Goal: Information Seeking & Learning: Compare options

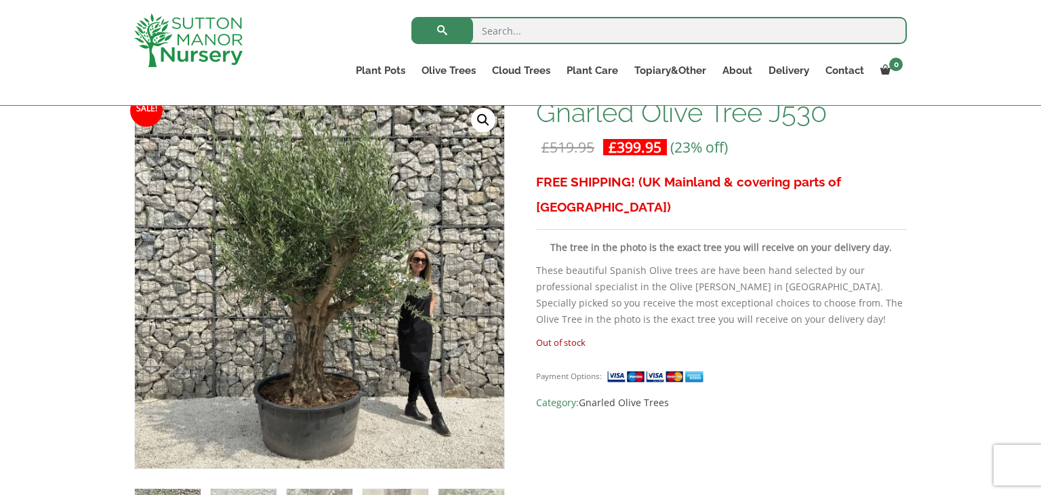
scroll to position [244, 0]
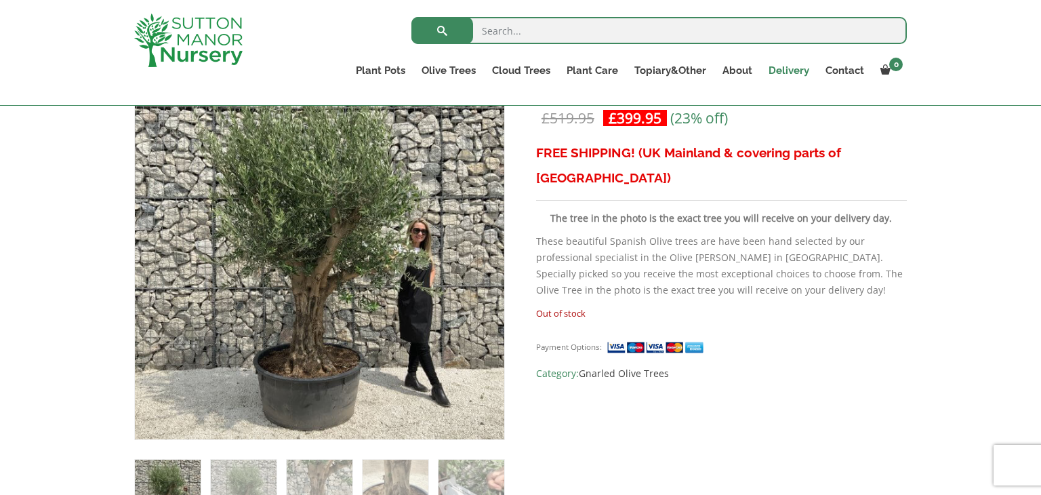
click at [792, 73] on link "Delivery" at bounding box center [788, 70] width 57 height 19
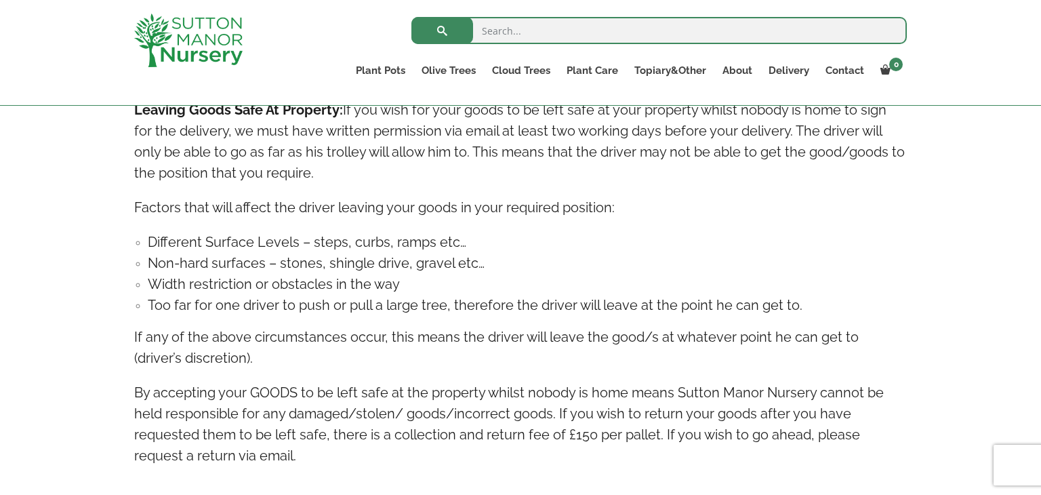
scroll to position [1464, 0]
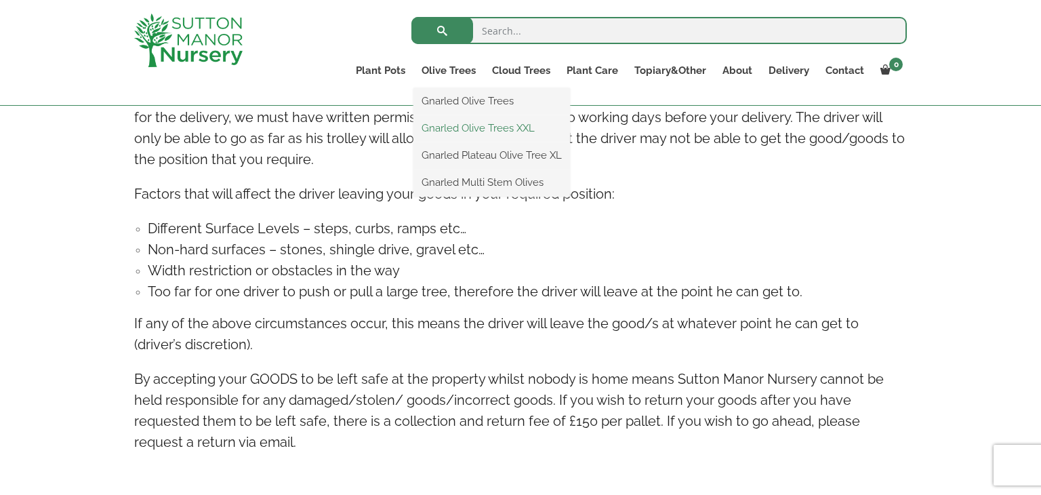
click at [471, 126] on link "Gnarled Olive Trees XXL" at bounding box center [491, 128] width 157 height 20
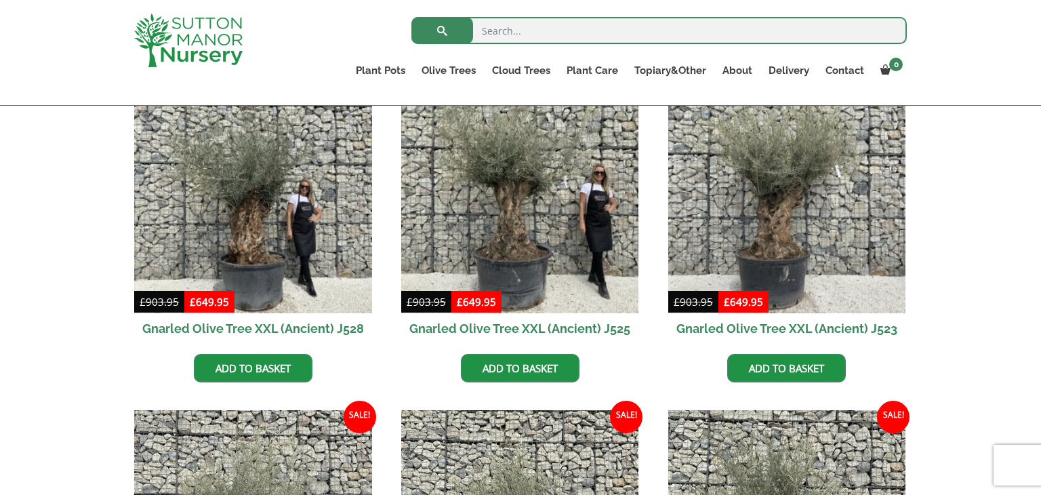
scroll to position [380, 0]
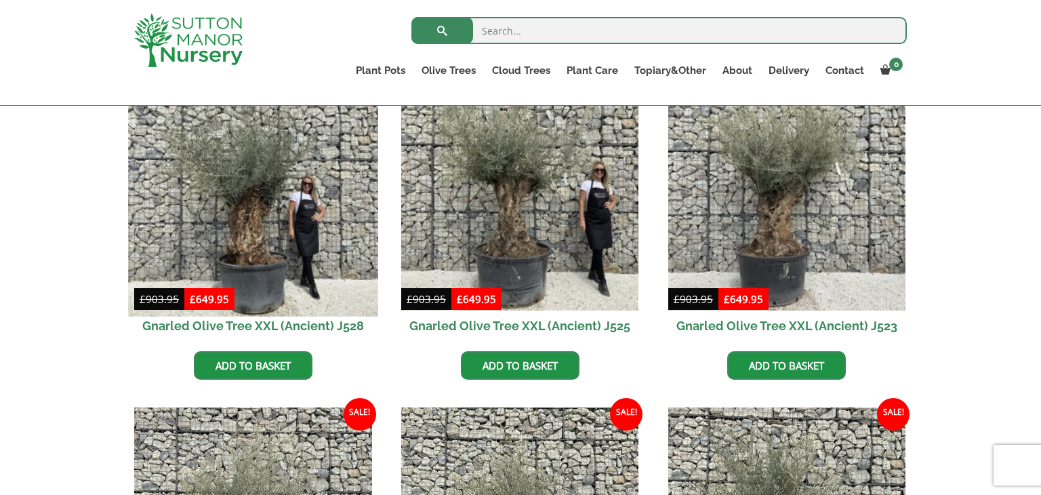
click at [235, 245] on img at bounding box center [252, 190] width 249 height 249
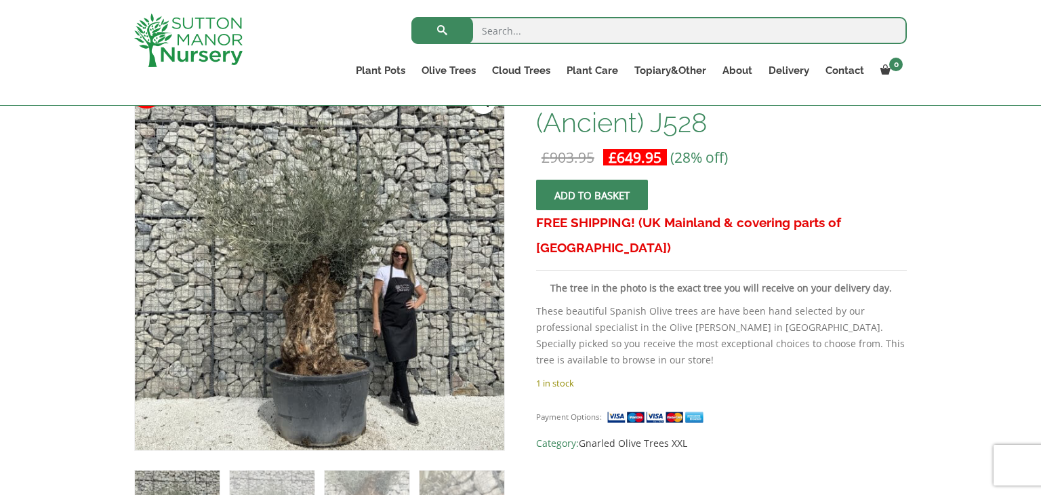
scroll to position [271, 0]
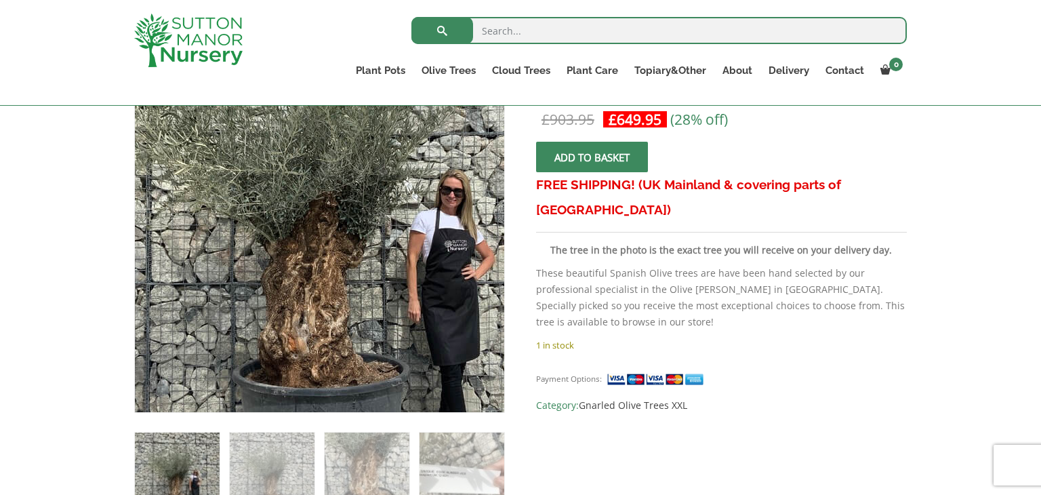
click at [317, 256] on img at bounding box center [322, 209] width 601 height 601
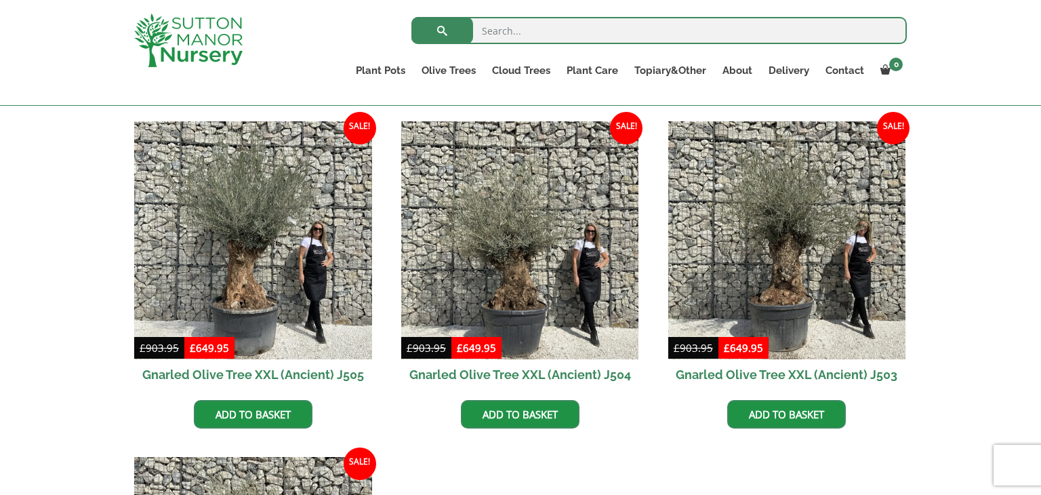
scroll to position [2033, 0]
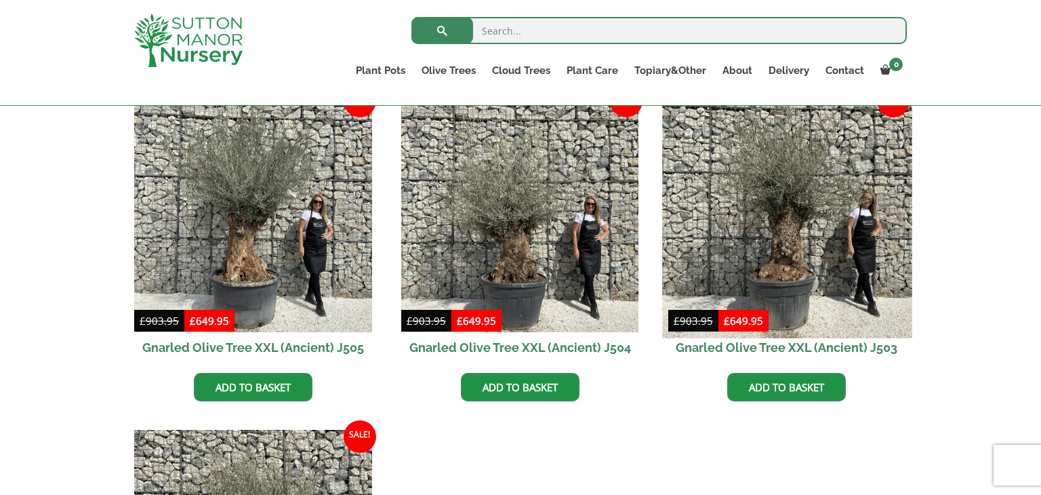
click at [794, 222] on img at bounding box center [786, 212] width 249 height 249
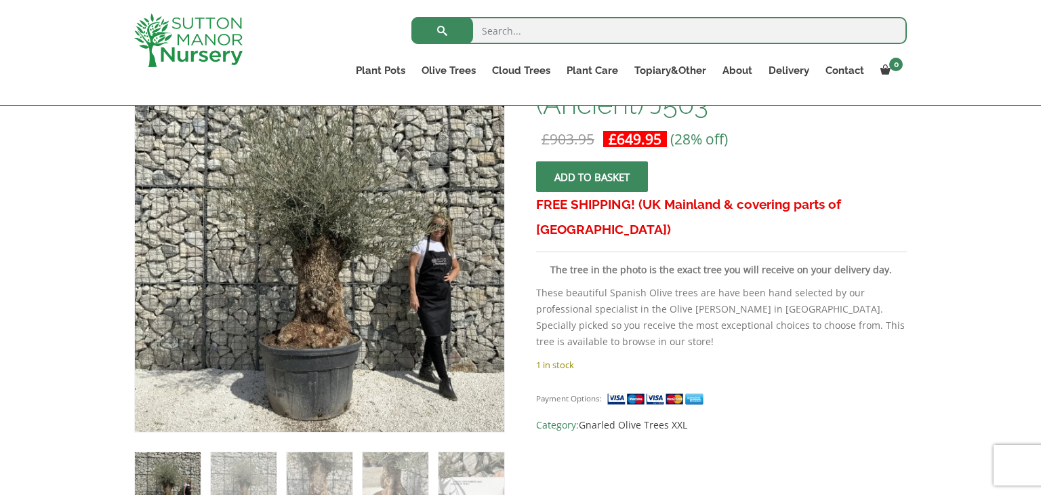
scroll to position [271, 0]
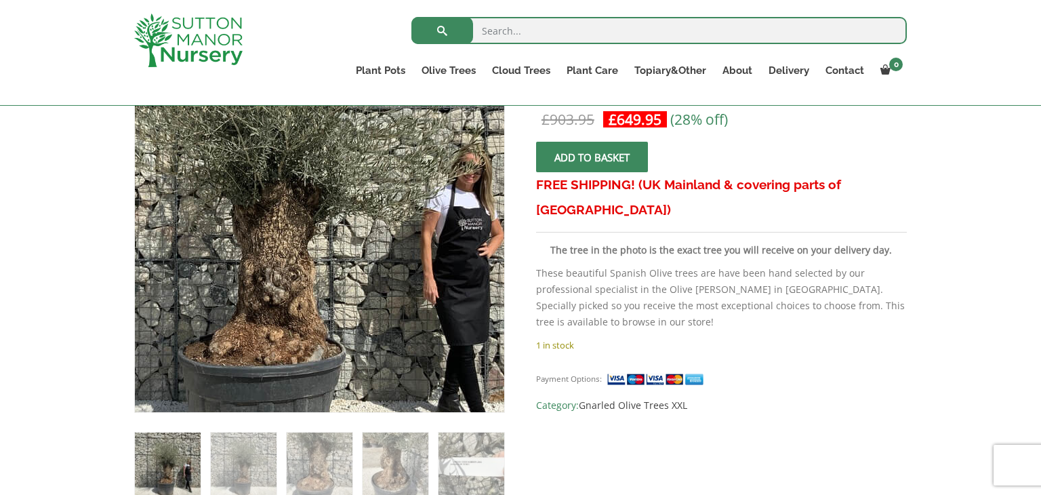
click at [388, 270] on img at bounding box center [277, 201] width 601 height 601
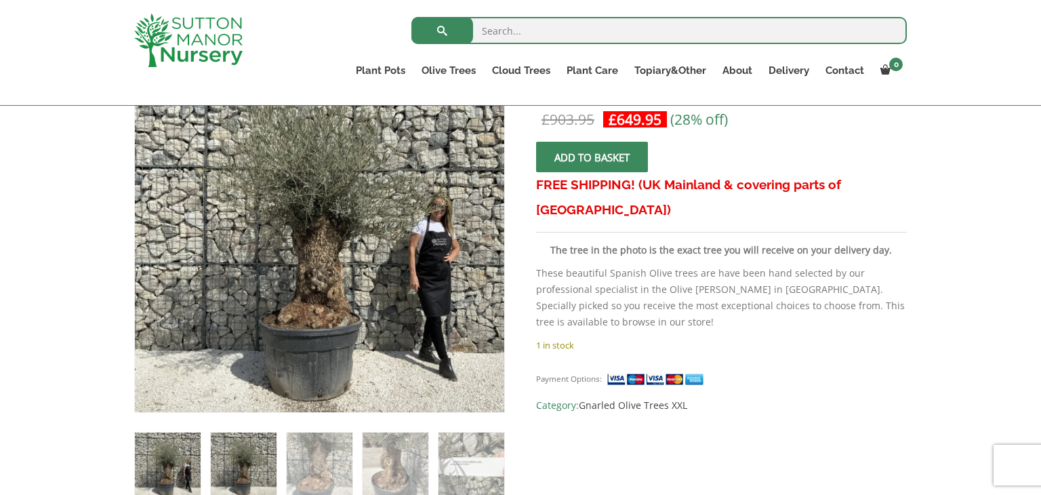
click at [253, 459] on img at bounding box center [244, 465] width 66 height 66
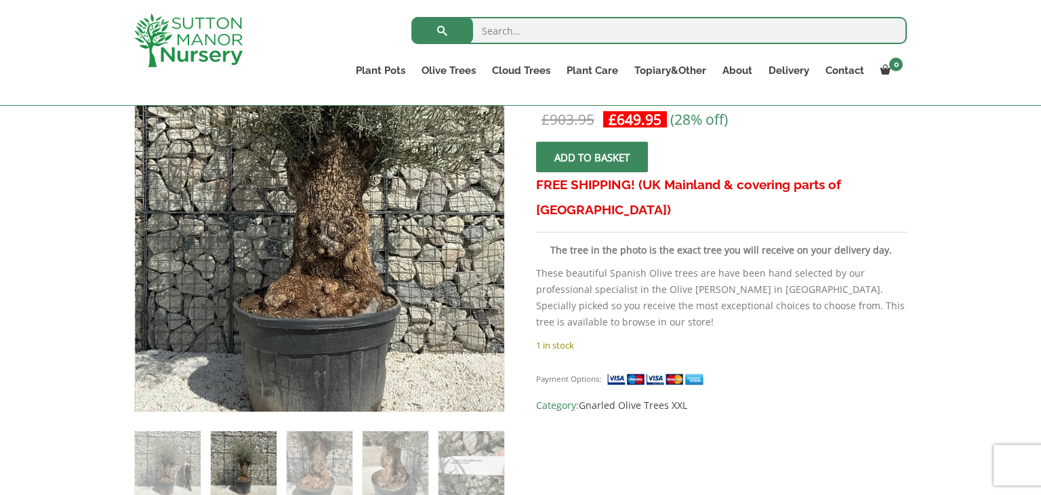
click at [315, 334] on img at bounding box center [323, 160] width 601 height 601
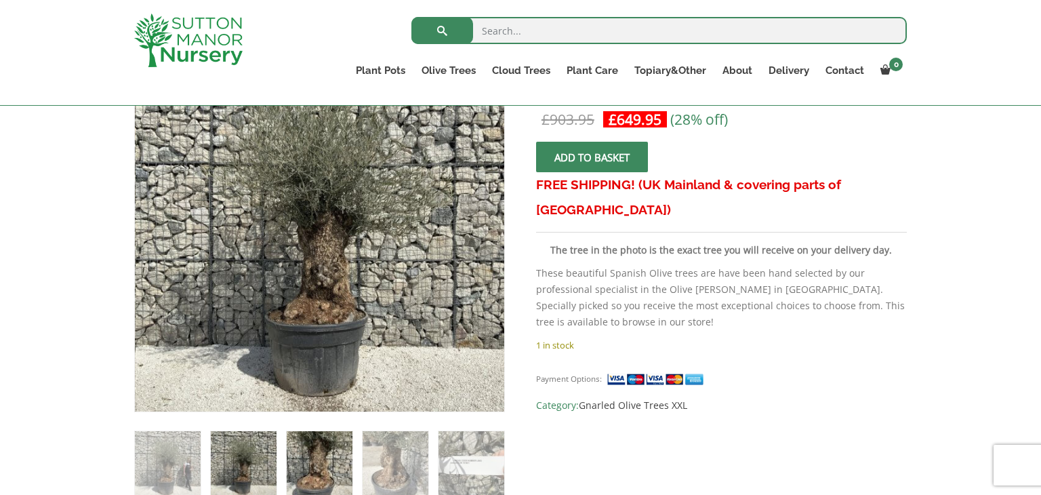
click at [321, 451] on img at bounding box center [320, 464] width 66 height 66
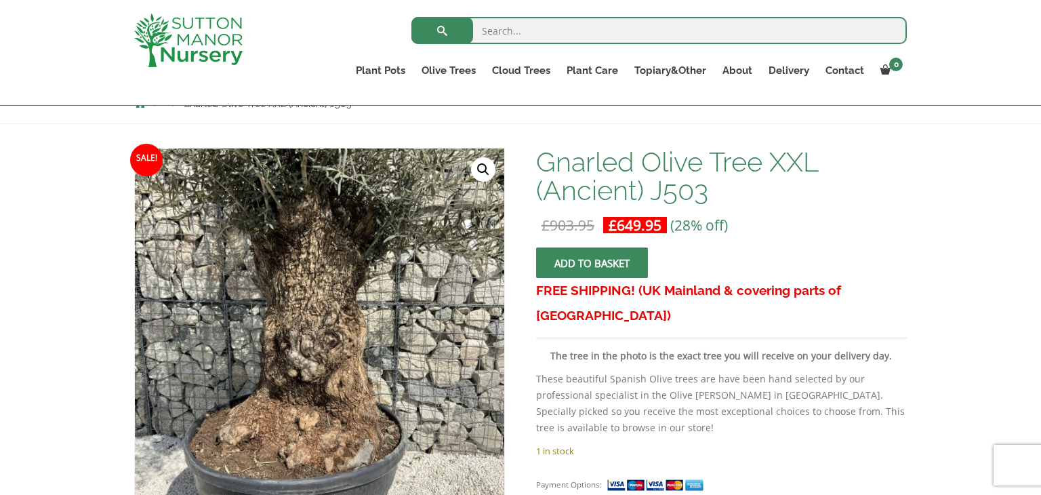
scroll to position [163, 0]
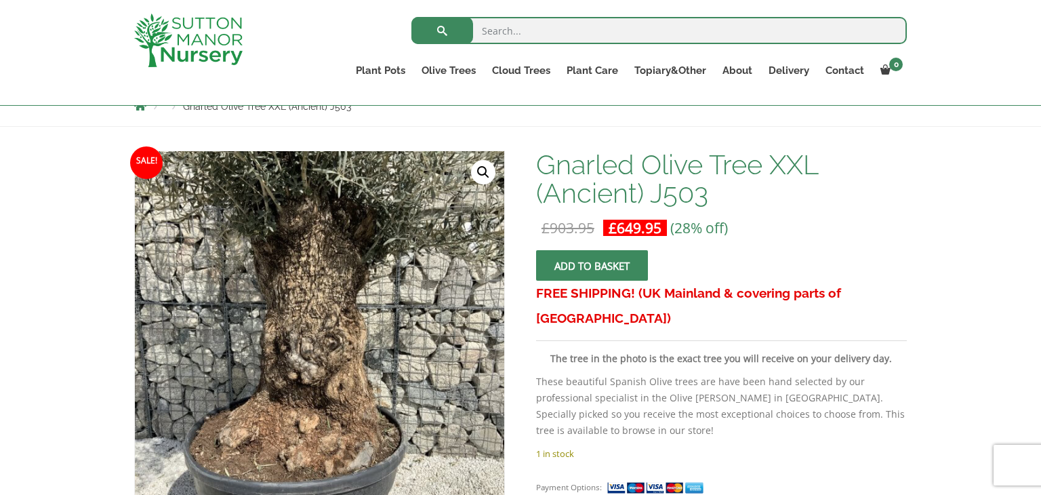
click at [483, 168] on link "🔍" at bounding box center [483, 172] width 24 height 24
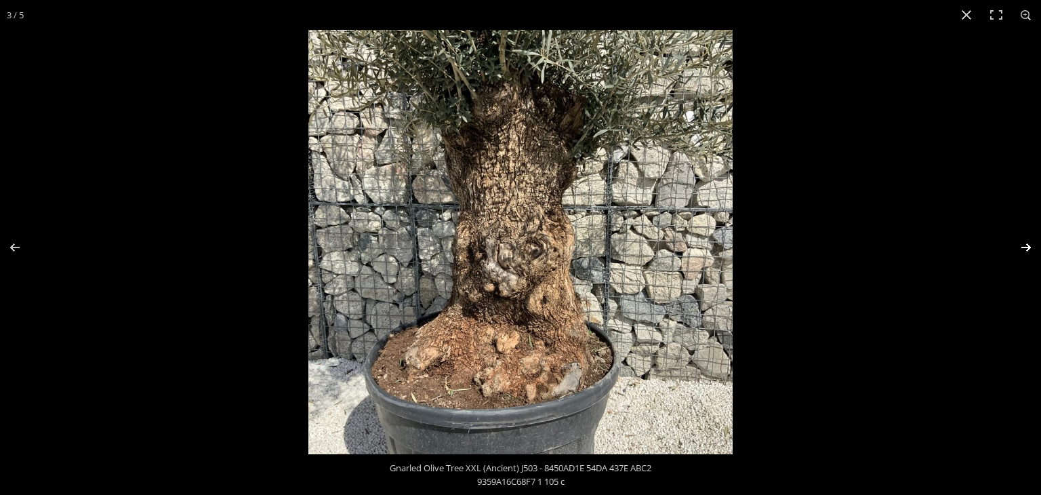
click at [1028, 245] on button "Next (arrow right)" at bounding box center [1017, 248] width 47 height 68
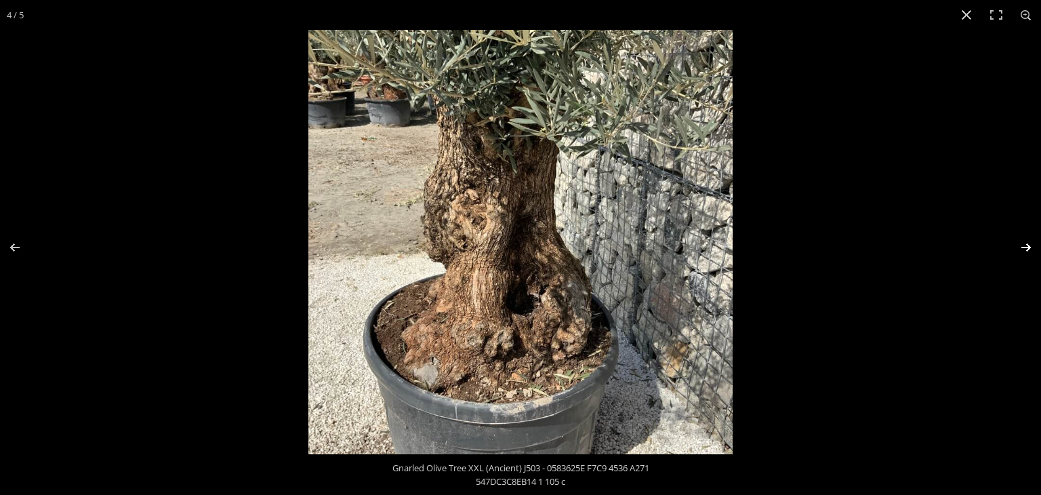
click at [1028, 245] on button "Next (arrow right)" at bounding box center [1017, 248] width 47 height 68
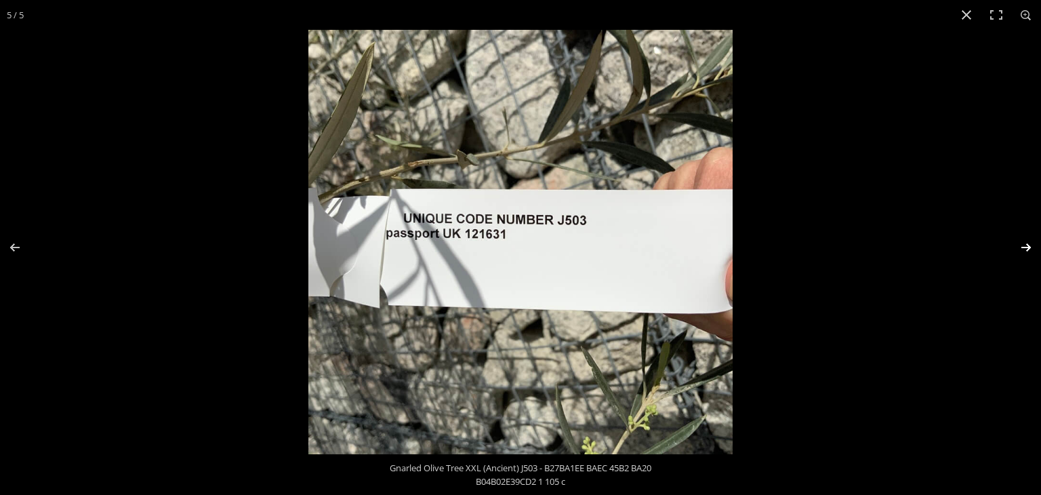
click at [1029, 243] on button "Next (arrow right)" at bounding box center [1017, 248] width 47 height 68
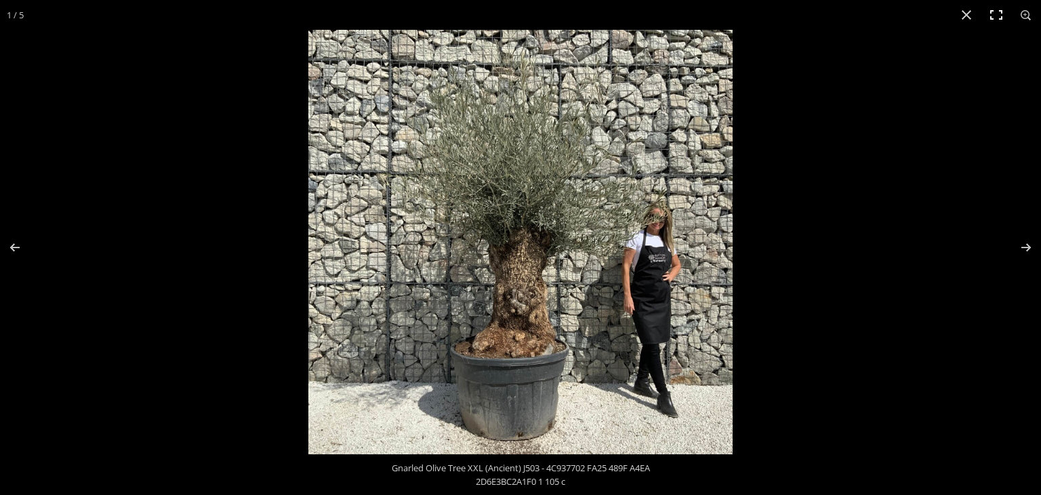
click at [993, 12] on button "Toggle fullscreen" at bounding box center [996, 15] width 30 height 30
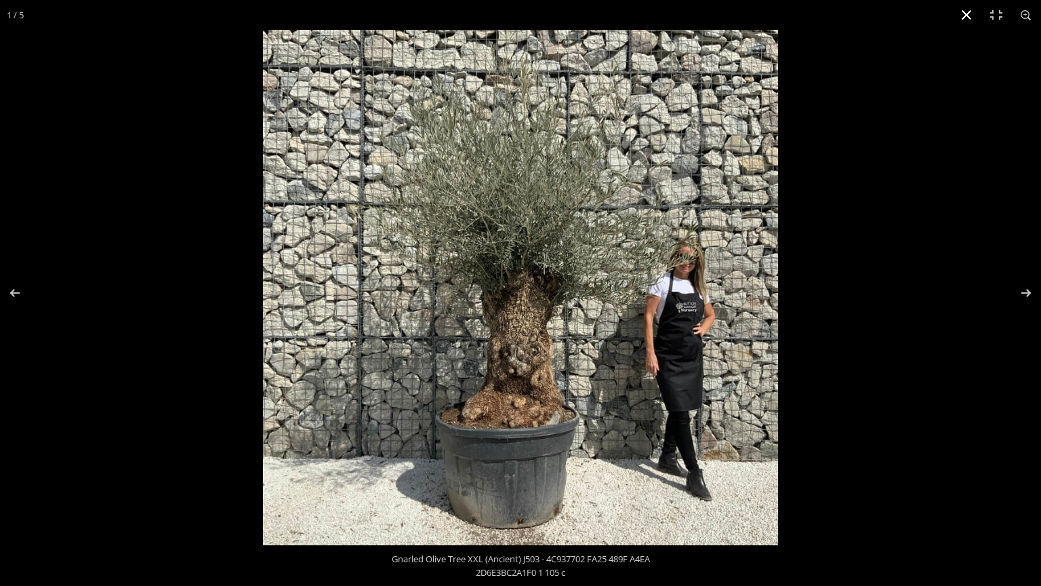
click at [966, 14] on button "Close (Esc)" at bounding box center [967, 15] width 30 height 30
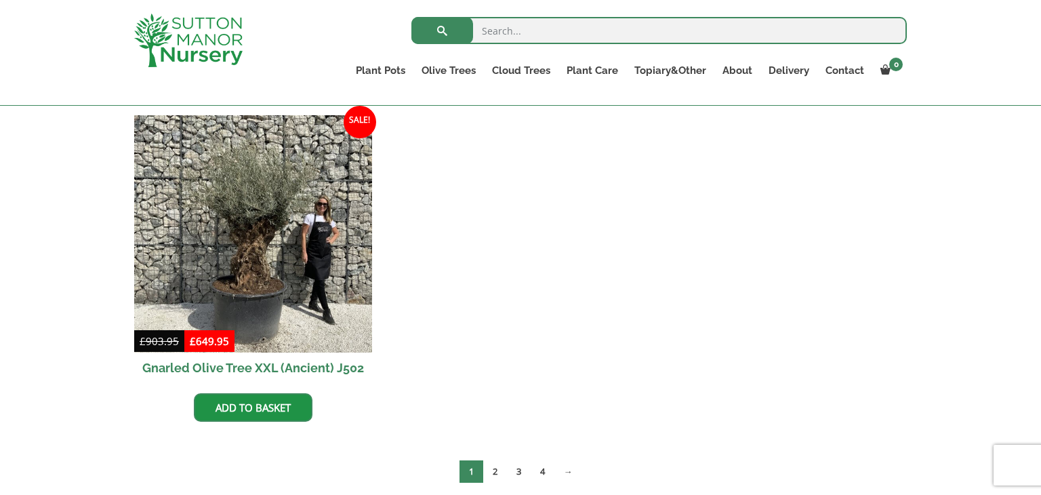
scroll to position [2405, 0]
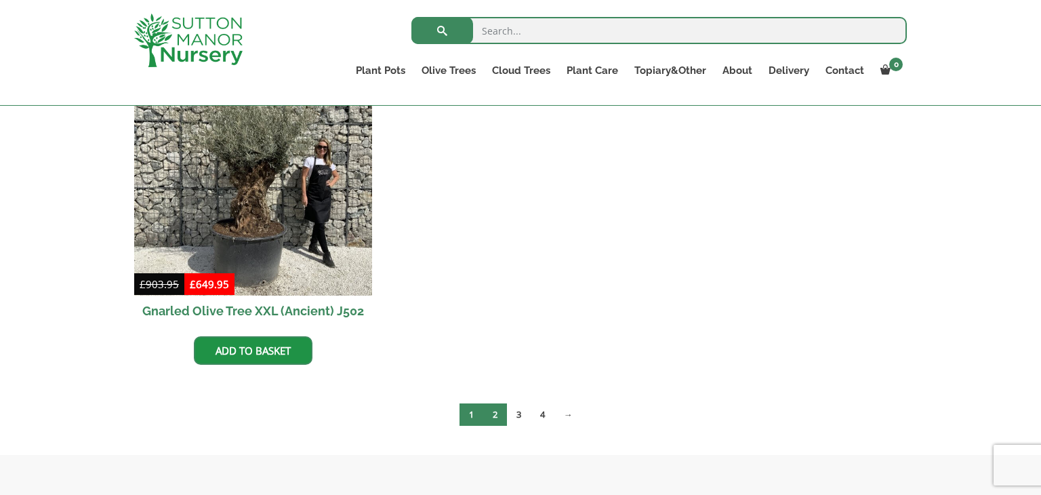
click at [491, 412] on link "2" at bounding box center [495, 414] width 24 height 22
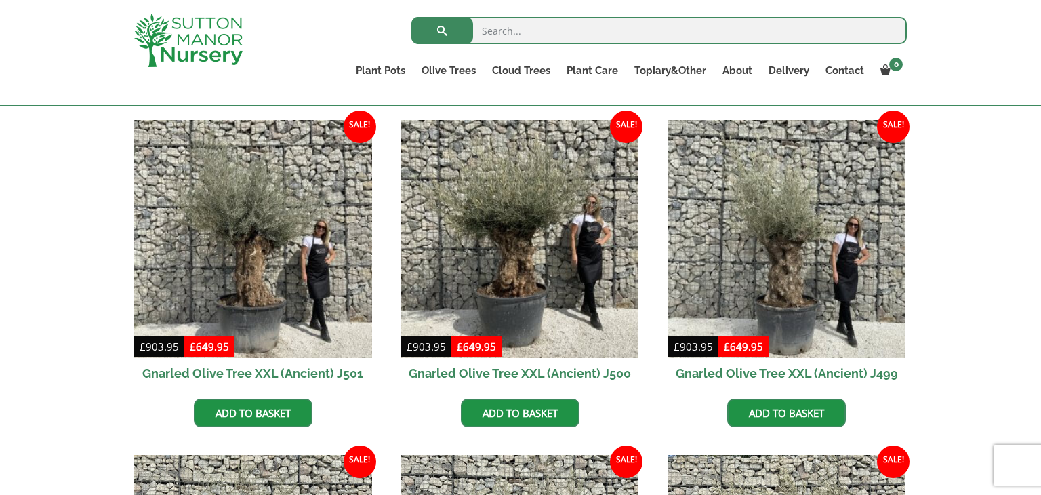
scroll to position [352, 0]
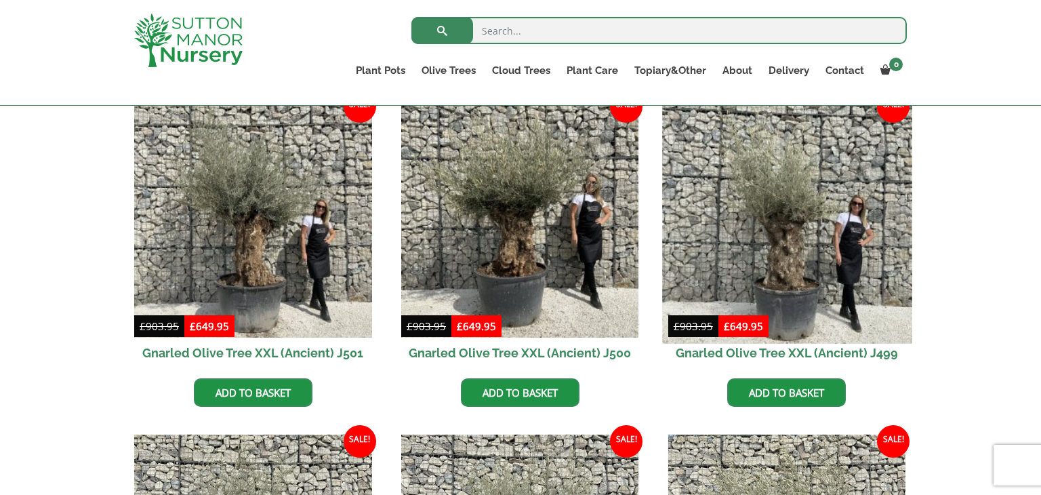
click at [773, 256] on img at bounding box center [786, 218] width 249 height 249
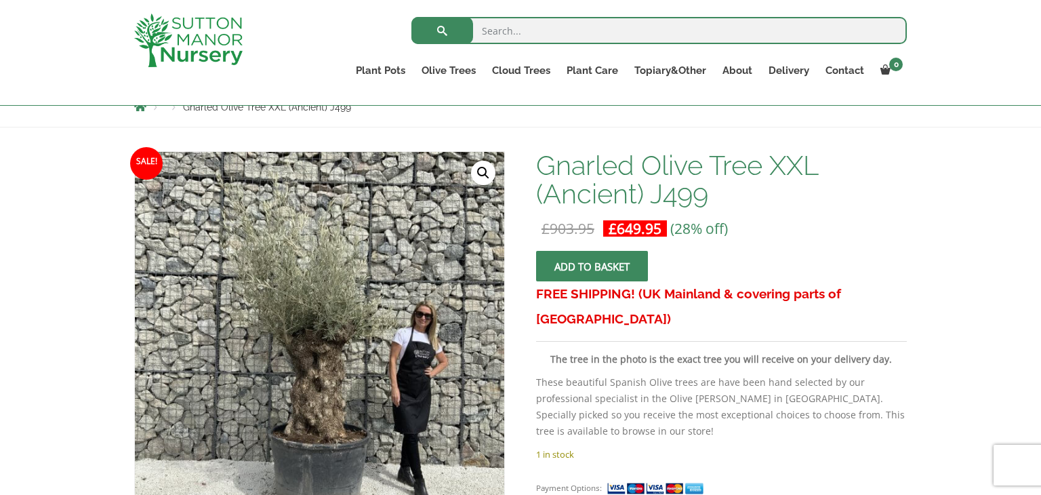
scroll to position [163, 0]
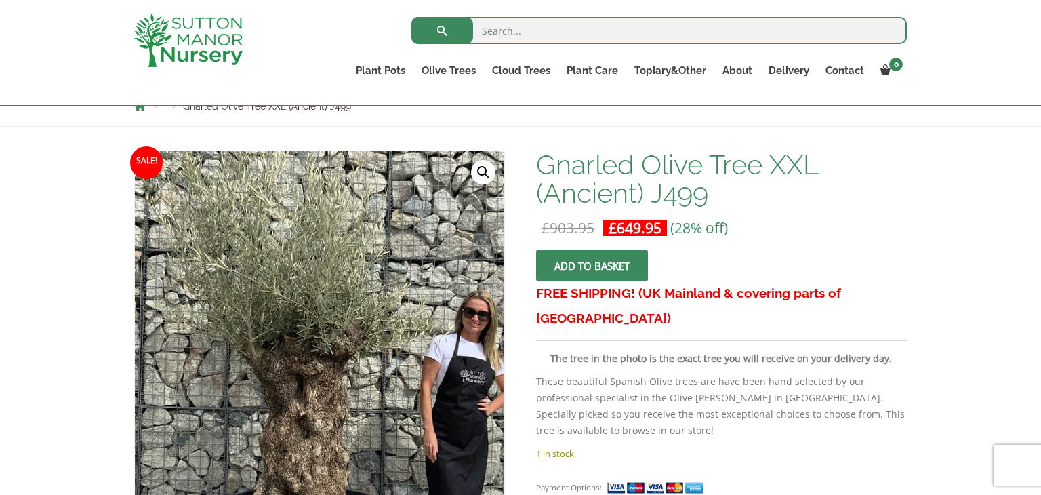
click at [339, 314] on img at bounding box center [307, 349] width 601 height 601
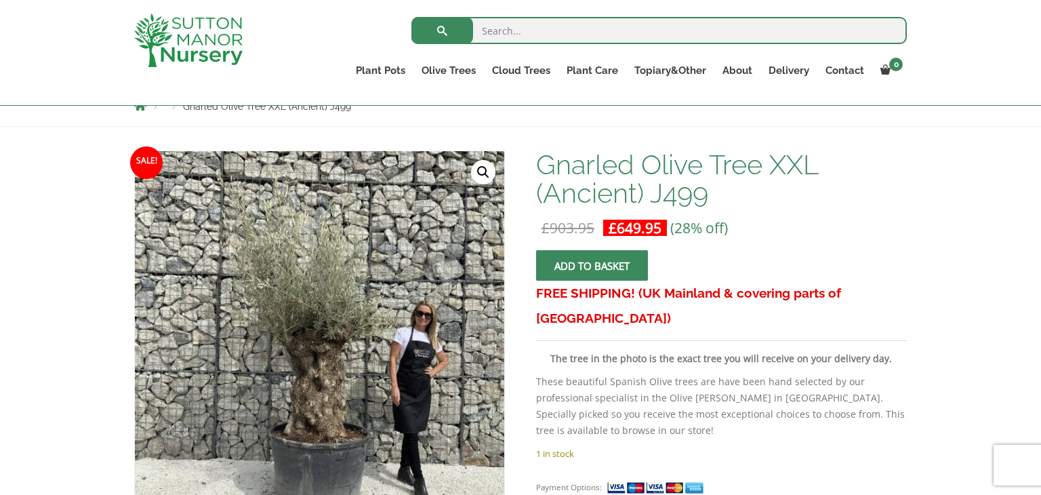
click at [482, 165] on link "🔍" at bounding box center [483, 172] width 24 height 24
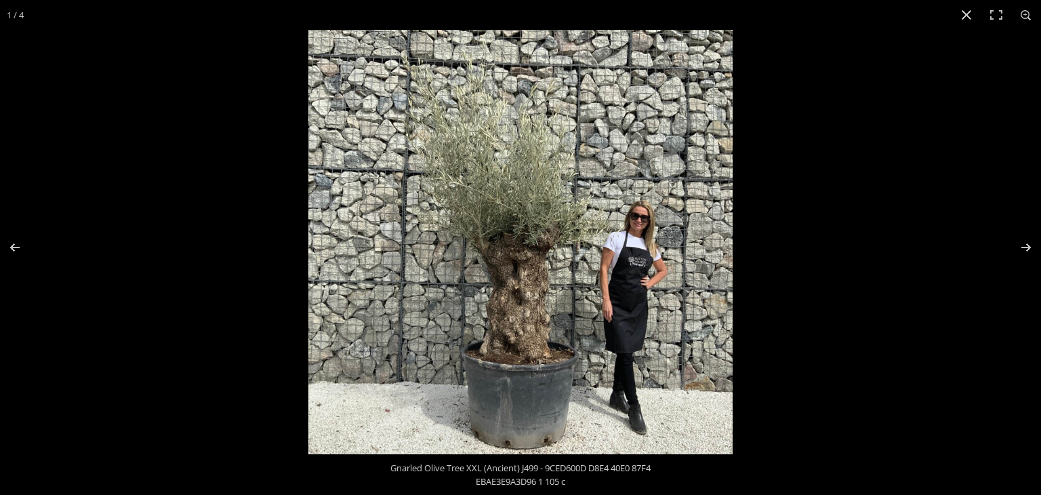
click at [553, 321] on img at bounding box center [520, 242] width 424 height 424
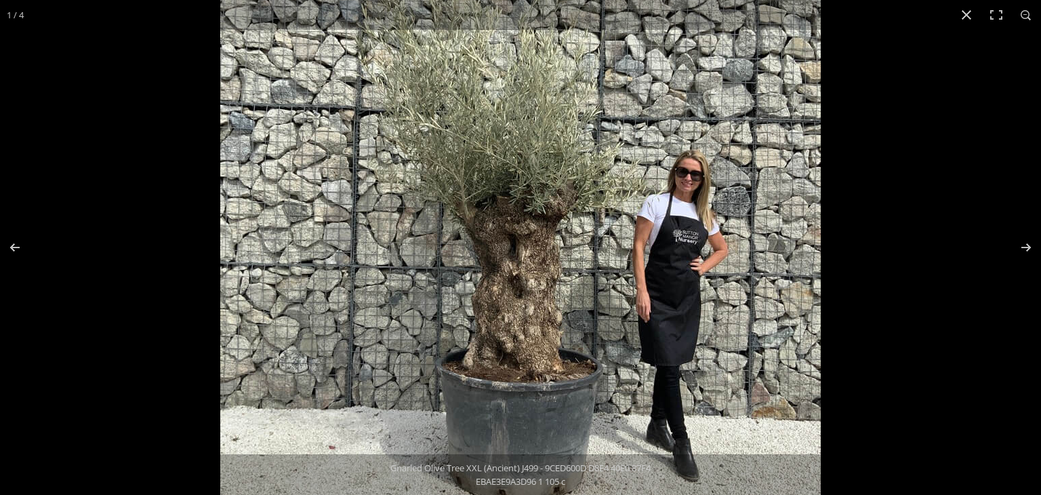
click at [553, 321] on img at bounding box center [520, 208] width 601 height 601
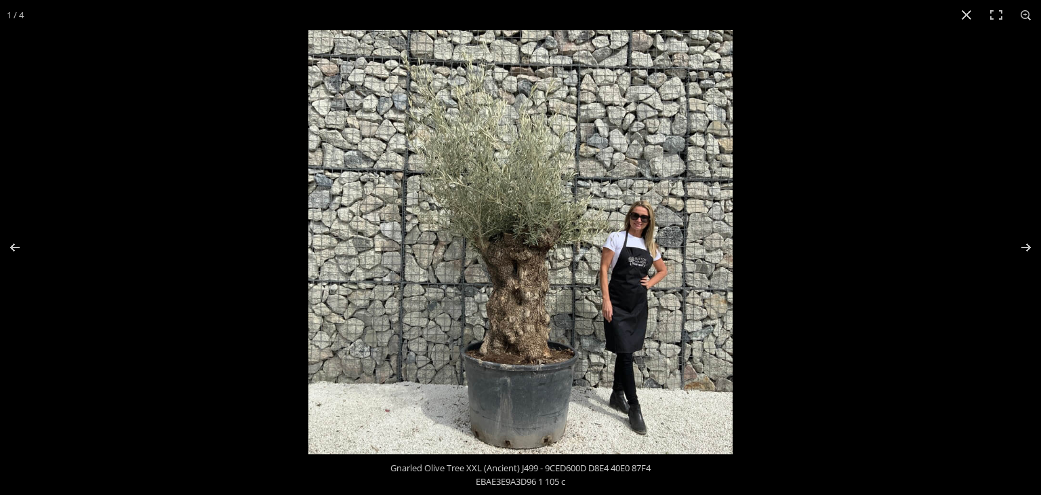
click at [553, 321] on img at bounding box center [520, 242] width 424 height 424
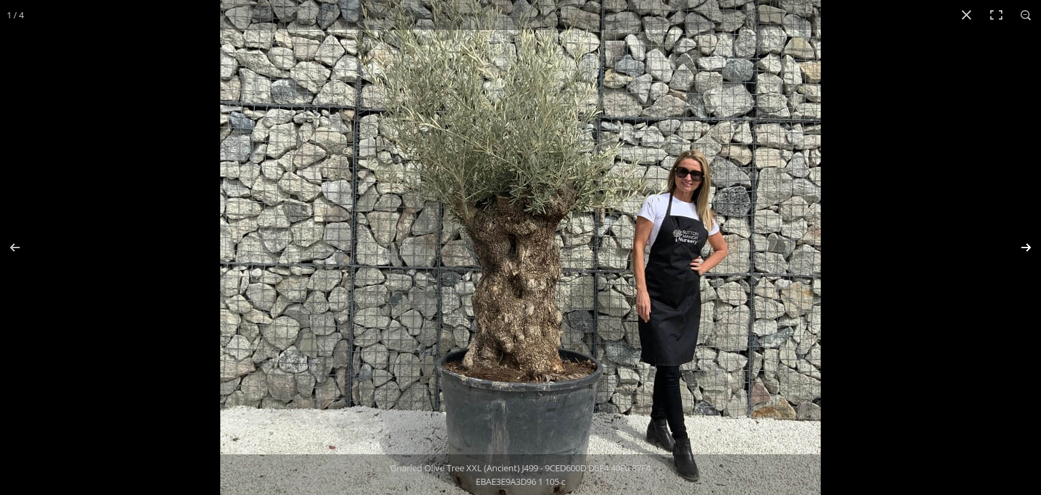
click at [1027, 245] on button "Next (arrow right)" at bounding box center [1017, 248] width 47 height 68
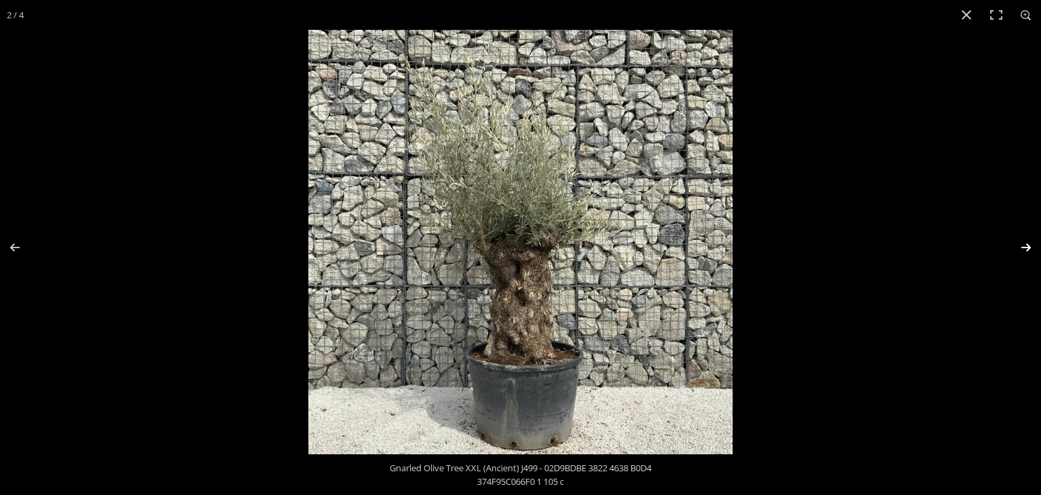
click at [1027, 245] on button "Next (arrow right)" at bounding box center [1017, 248] width 47 height 68
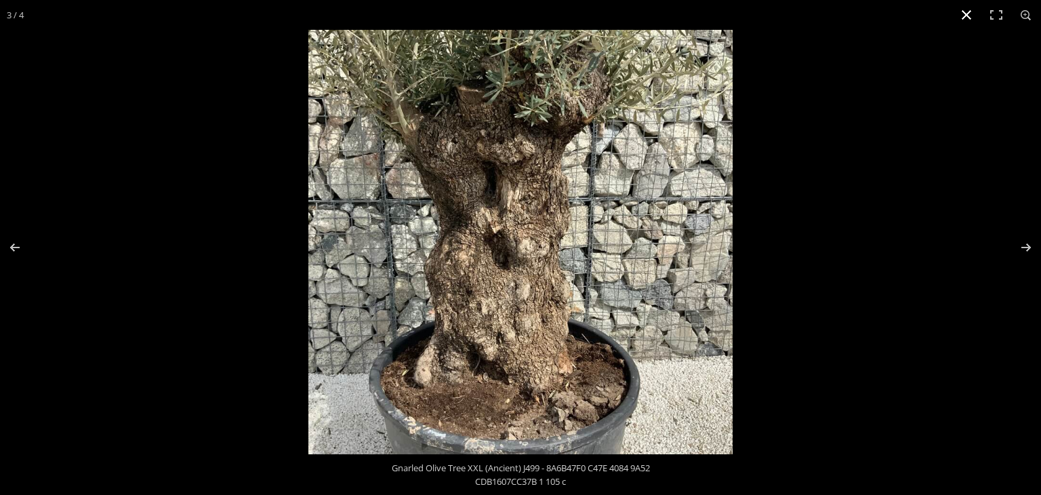
click at [967, 14] on button "Close (Esc)" at bounding box center [967, 15] width 30 height 30
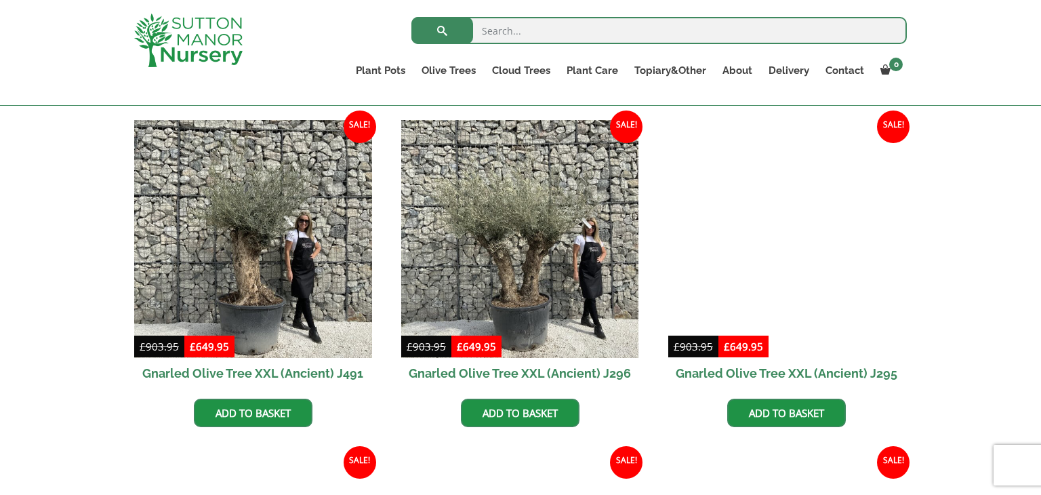
scroll to position [1328, 0]
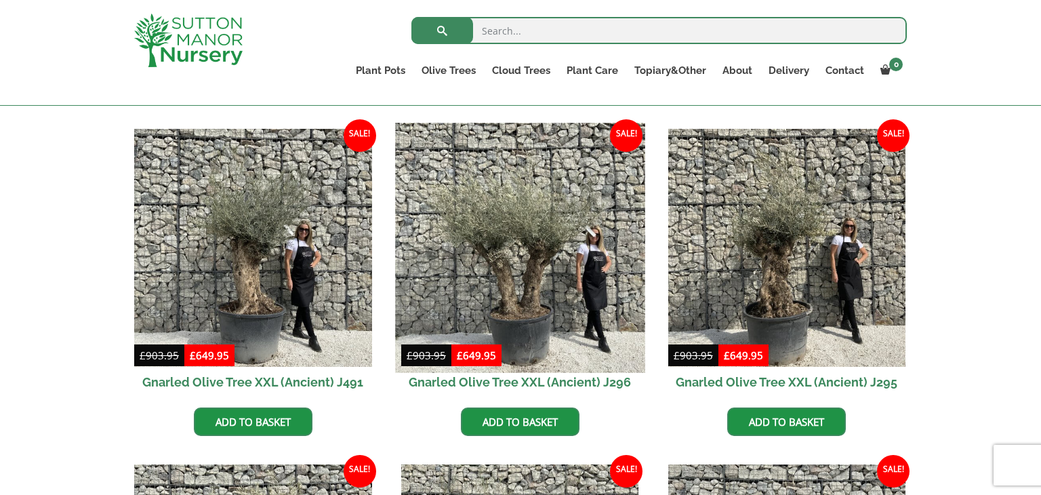
click at [554, 266] on img at bounding box center [519, 247] width 249 height 249
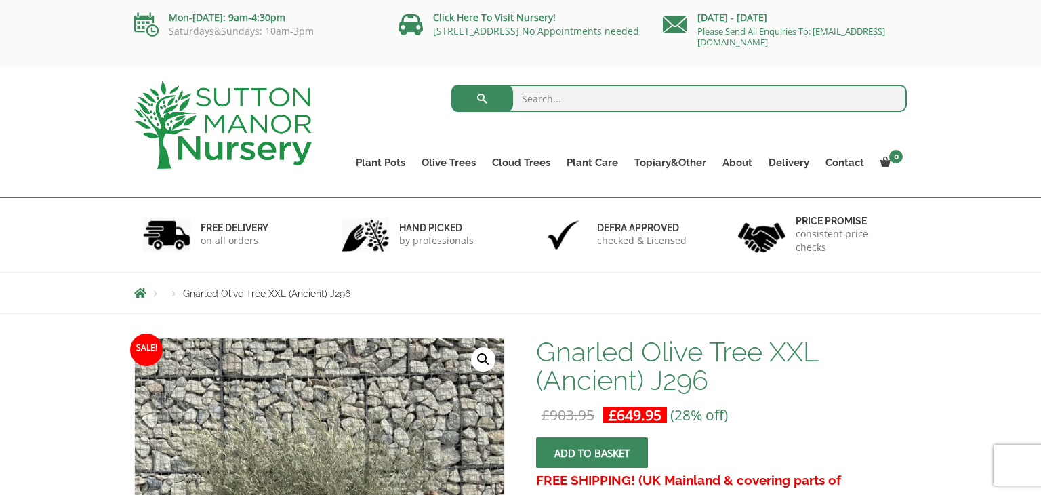
click at [963, 258] on div "FREE DELIVERY on all orders hand picked by professionals Defra approved checked…" at bounding box center [520, 235] width 1041 height 74
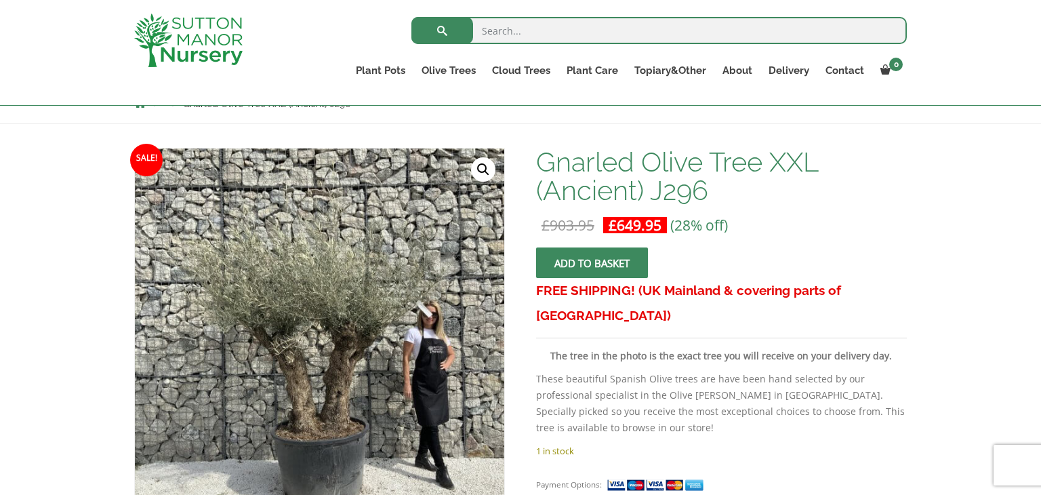
scroll to position [190, 0]
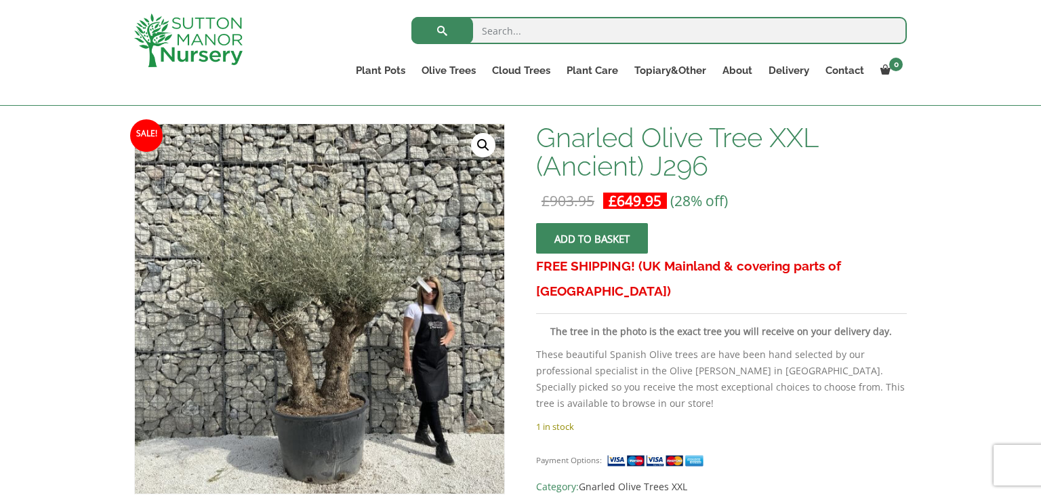
click at [480, 145] on link "🔍" at bounding box center [483, 145] width 24 height 24
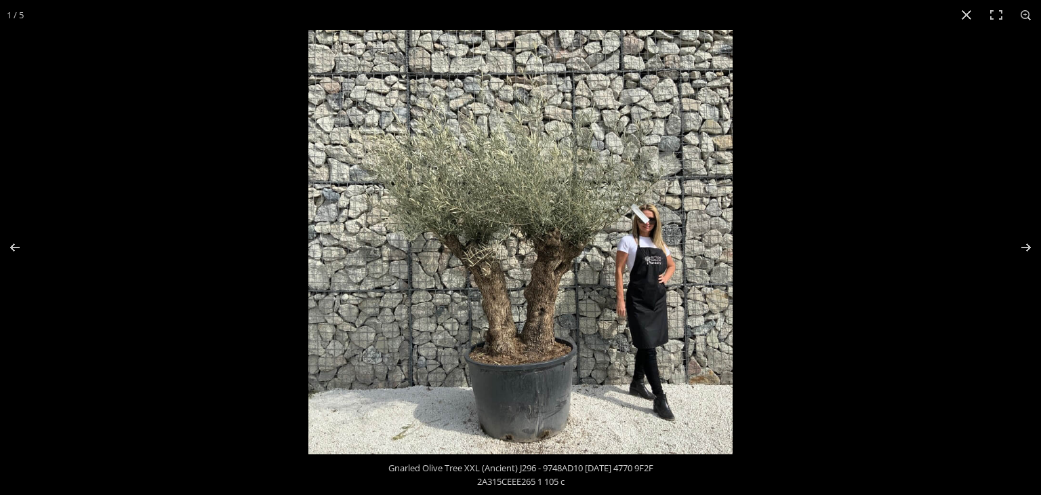
click at [514, 373] on img at bounding box center [520, 242] width 424 height 424
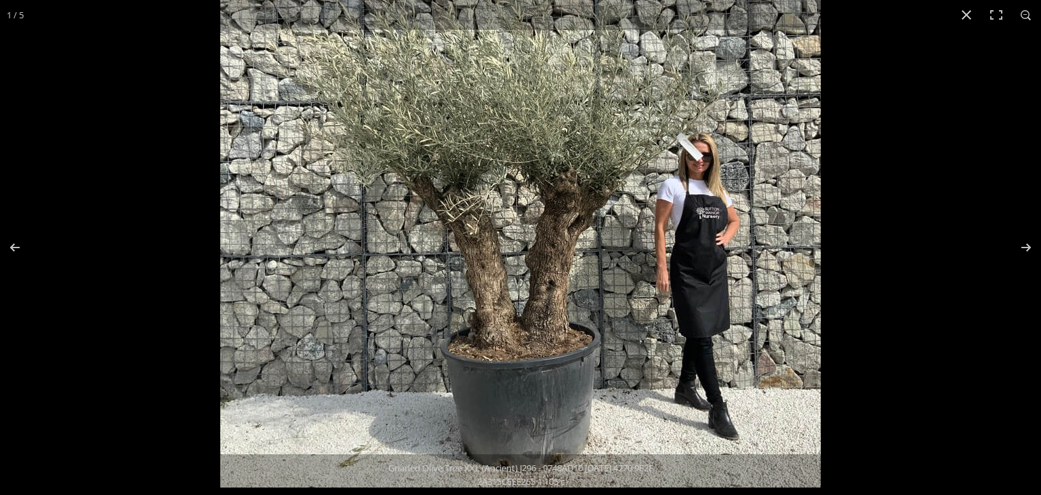
click at [514, 373] on img at bounding box center [520, 187] width 601 height 601
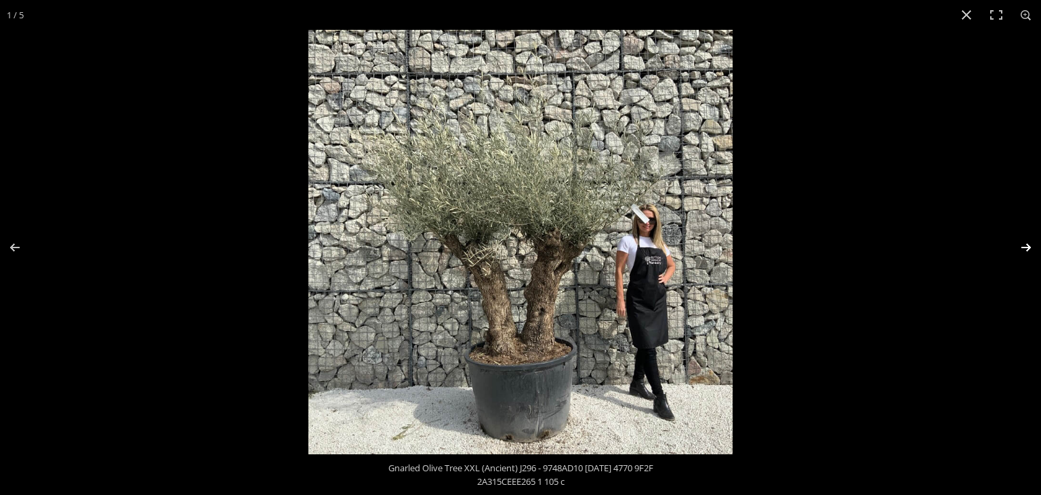
click at [1025, 246] on button "Next (arrow right)" at bounding box center [1017, 248] width 47 height 68
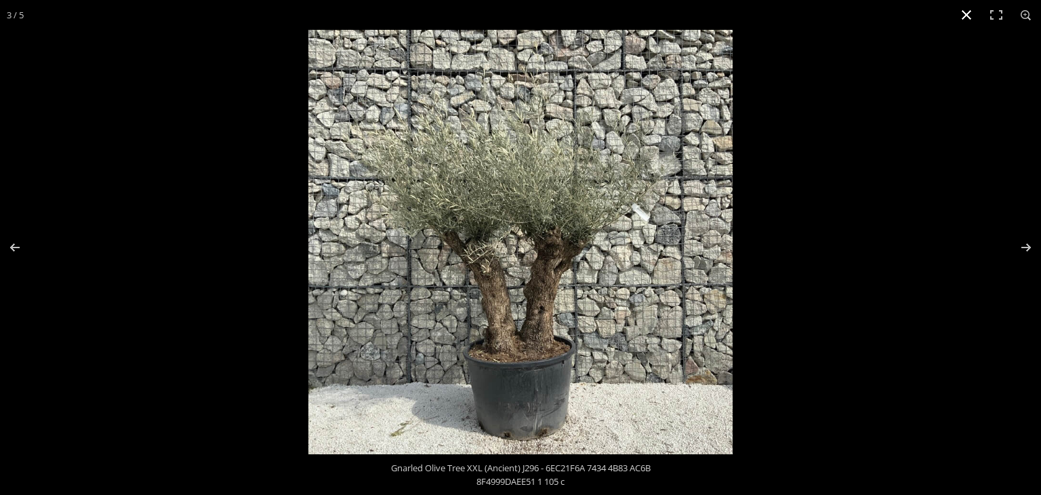
click at [965, 14] on button "Close (Esc)" at bounding box center [967, 15] width 30 height 30
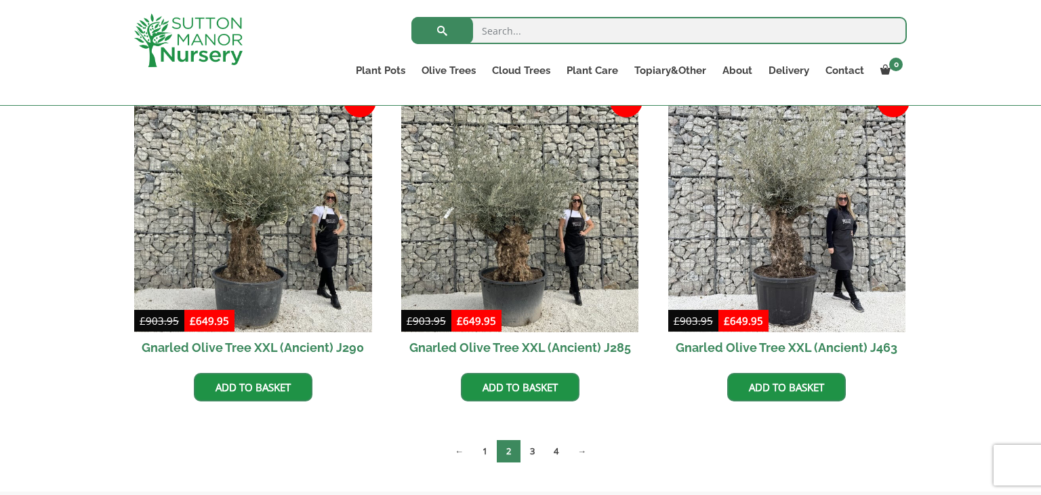
scroll to position [2060, 0]
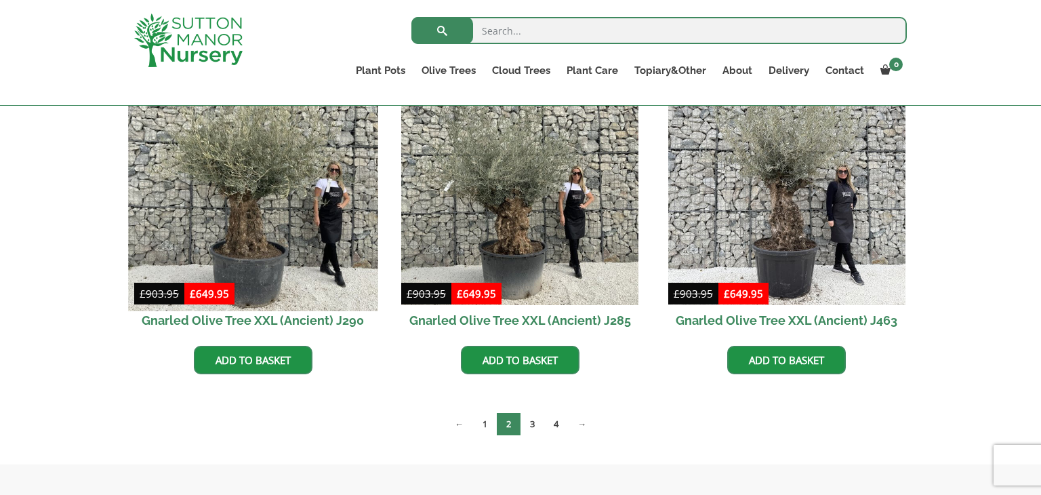
click at [264, 209] on img at bounding box center [252, 185] width 249 height 249
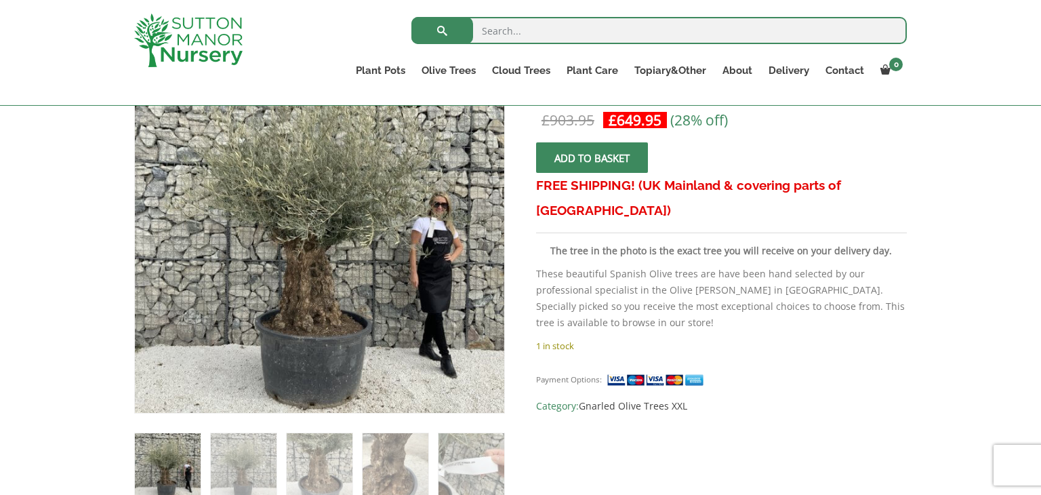
scroll to position [271, 0]
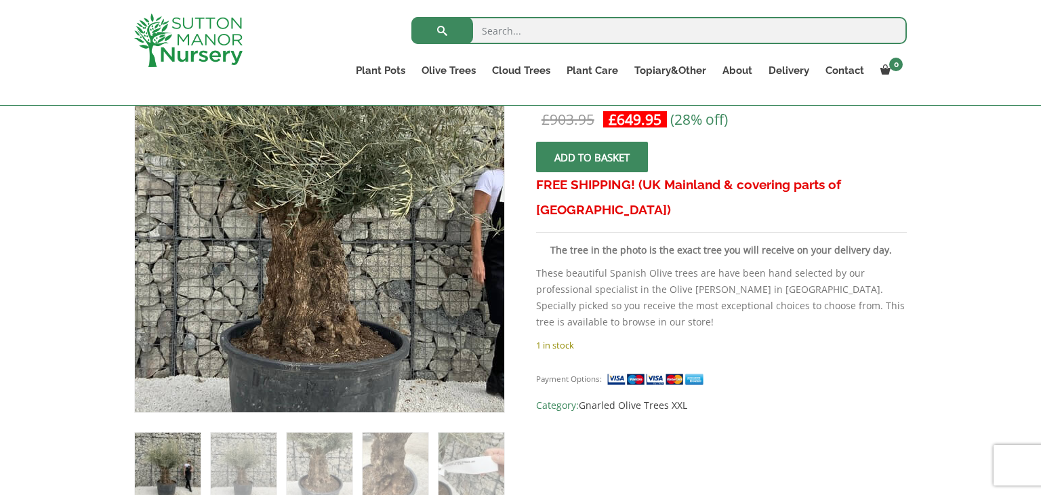
click at [311, 291] on img at bounding box center [325, 187] width 601 height 601
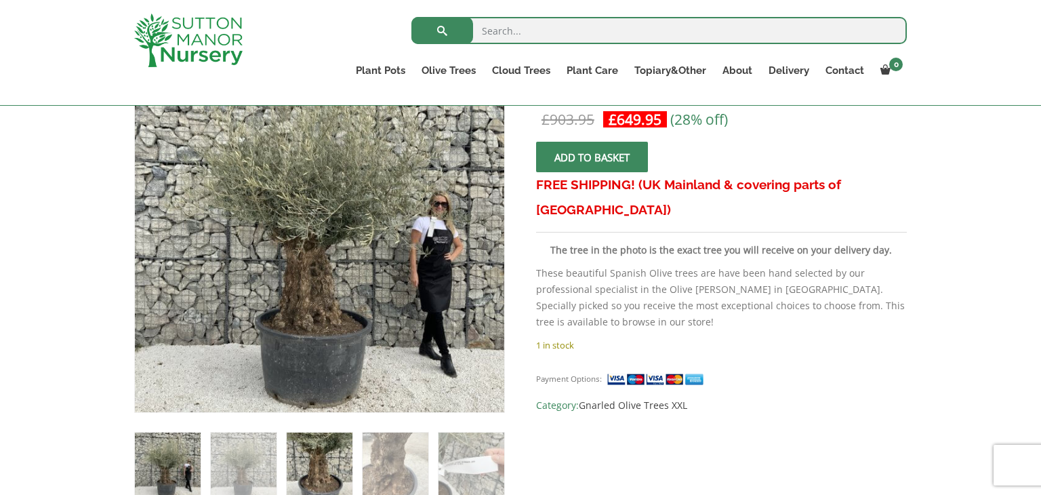
click at [317, 436] on img at bounding box center [320, 465] width 66 height 66
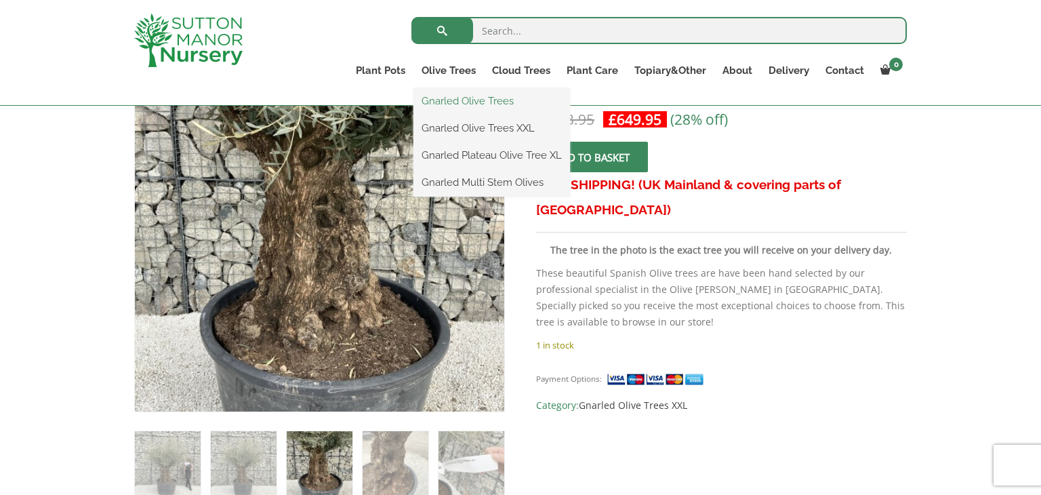
click at [453, 98] on link "Gnarled Olive Trees" at bounding box center [491, 101] width 157 height 20
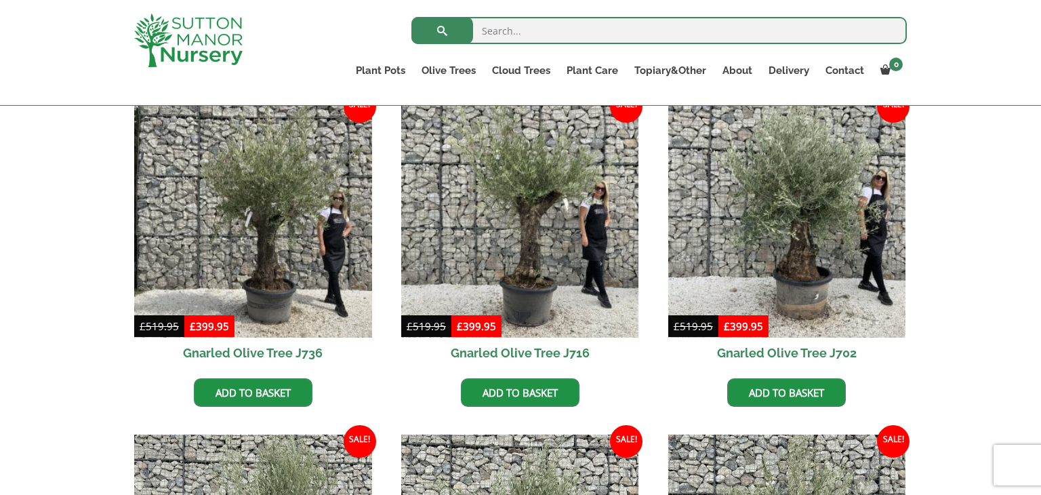
scroll to position [380, 0]
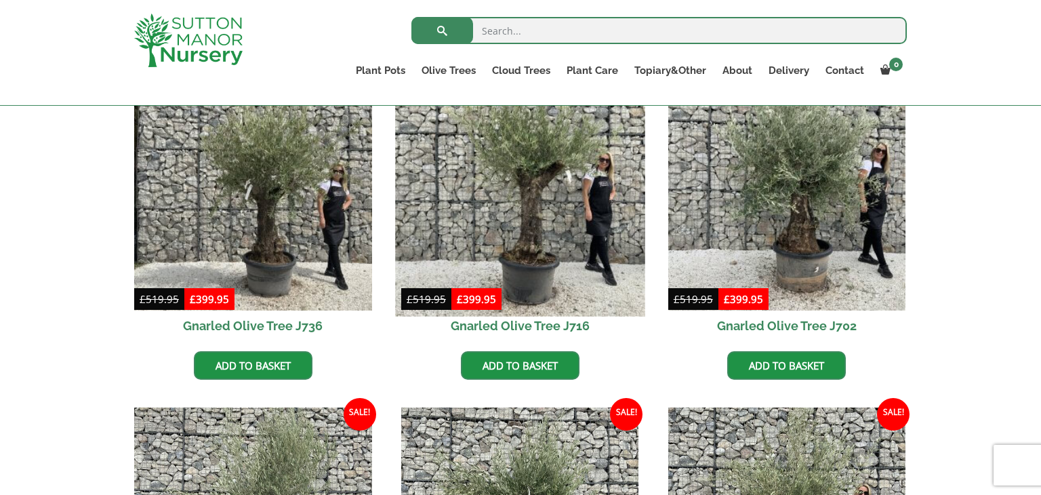
click at [523, 216] on img at bounding box center [519, 190] width 249 height 249
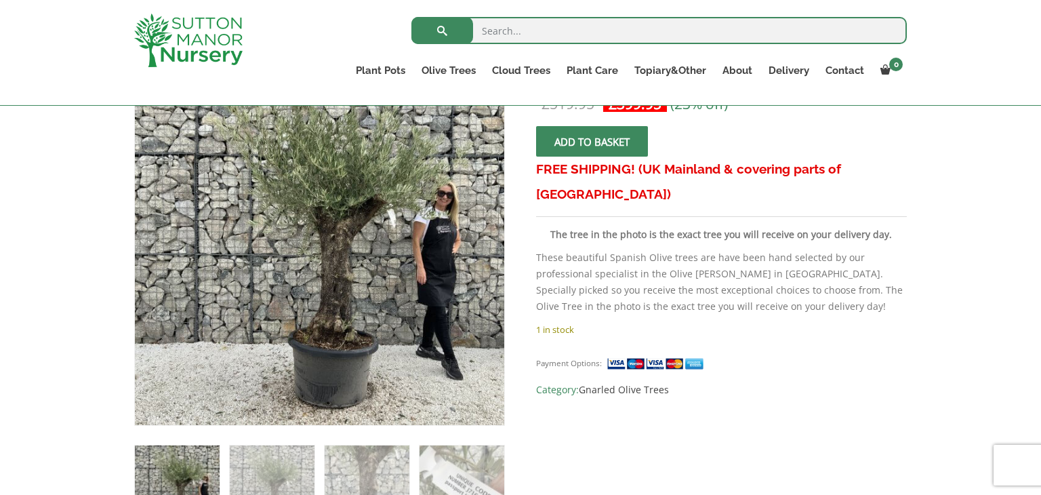
scroll to position [271, 0]
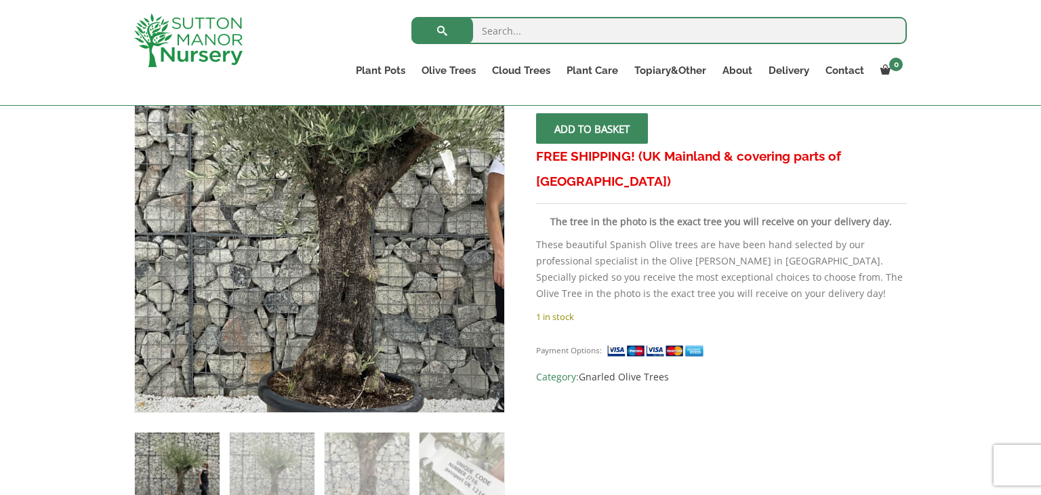
click at [323, 251] on img at bounding box center [317, 208] width 678 height 678
